Goal: Transaction & Acquisition: Purchase product/service

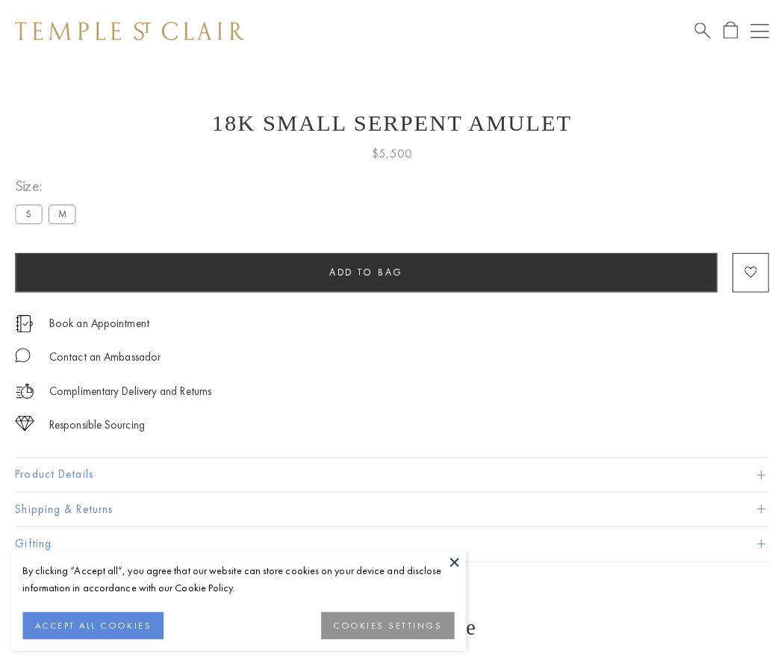
scroll to position [13, 0]
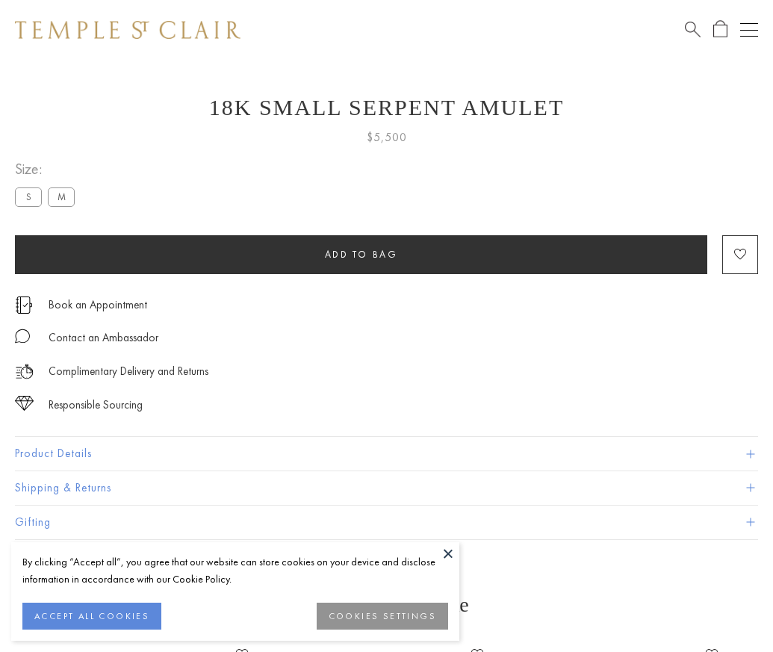
click at [361, 254] on span "Add to bag" at bounding box center [361, 254] width 73 height 13
